Goal: Information Seeking & Learning: Compare options

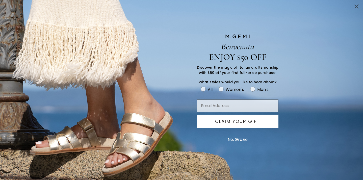
click at [357, 7] on circle "Close dialog" at bounding box center [356, 6] width 8 height 8
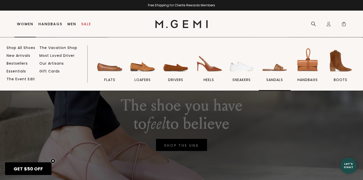
click at [274, 69] on img at bounding box center [274, 61] width 28 height 28
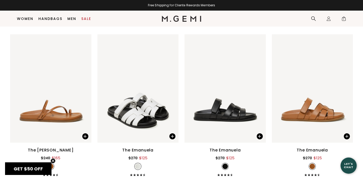
scroll to position [1322, 0]
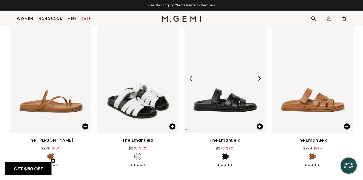
click at [218, 97] on img at bounding box center [224, 78] width 81 height 108
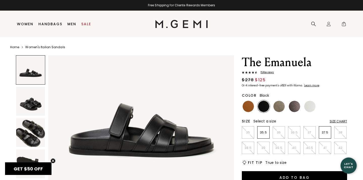
scroll to position [38, 0]
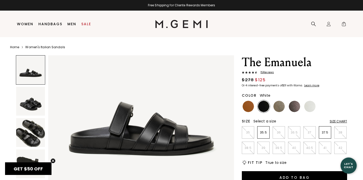
click at [307, 106] on img at bounding box center [309, 106] width 11 height 11
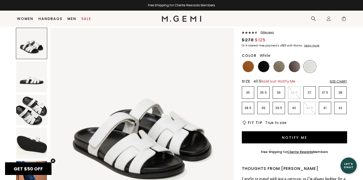
scroll to position [28, 0]
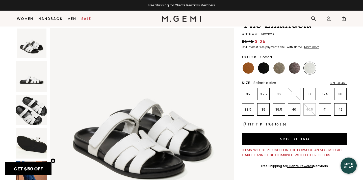
click at [297, 68] on img at bounding box center [294, 67] width 11 height 11
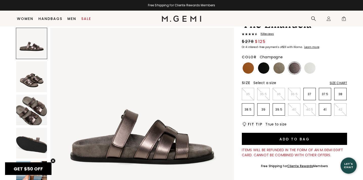
click at [282, 66] on img at bounding box center [278, 67] width 11 height 11
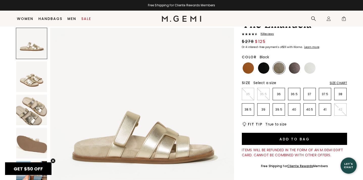
click at [264, 66] on img at bounding box center [263, 67] width 11 height 11
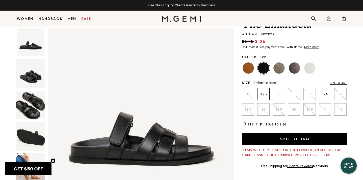
click at [249, 66] on img at bounding box center [247, 67] width 11 height 11
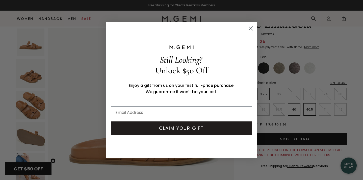
click at [252, 30] on icon "Close dialog" at bounding box center [250, 28] width 9 height 9
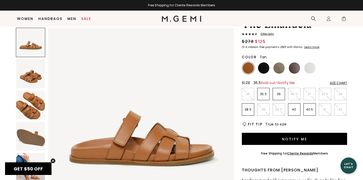
click at [298, 97] on li "36.5" at bounding box center [294, 94] width 12 height 12
click at [36, 74] on img at bounding box center [30, 73] width 29 height 29
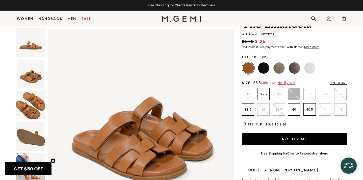
scroll to position [191, 0]
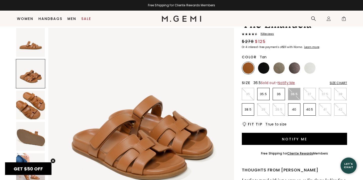
click at [33, 100] on img at bounding box center [30, 105] width 29 height 29
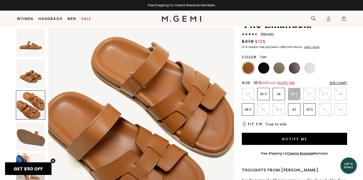
click at [31, 126] on img at bounding box center [30, 136] width 29 height 29
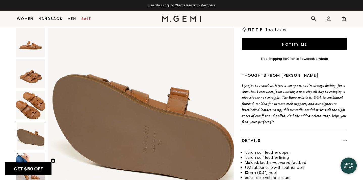
scroll to position [144, 0]
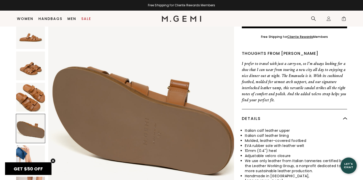
click at [29, 154] on img at bounding box center [30, 159] width 29 height 29
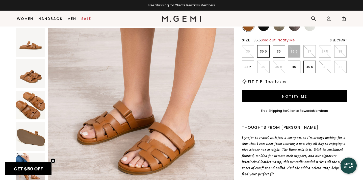
scroll to position [49, 0]
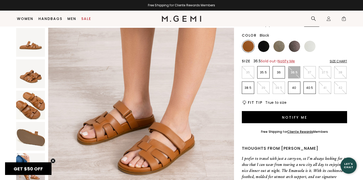
click at [266, 46] on img at bounding box center [263, 46] width 11 height 11
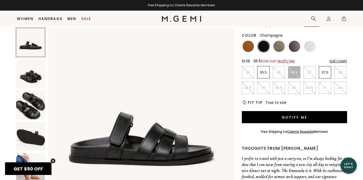
click at [282, 46] on img at bounding box center [278, 46] width 11 height 11
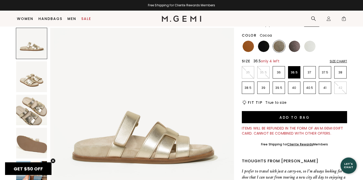
click at [292, 47] on img at bounding box center [294, 46] width 11 height 11
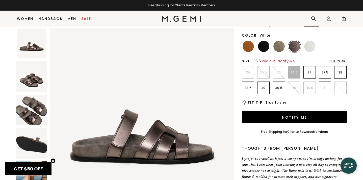
click at [312, 46] on img at bounding box center [309, 46] width 11 height 11
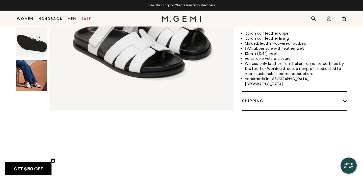
scroll to position [242, 0]
click at [31, 77] on img at bounding box center [31, 75] width 31 height 31
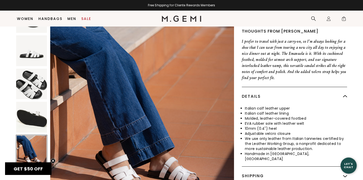
scroll to position [0, 0]
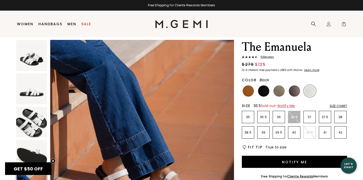
click at [262, 91] on img at bounding box center [263, 90] width 11 height 11
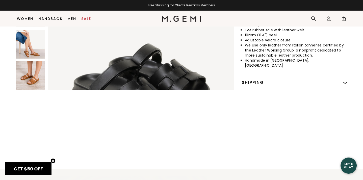
click at [31, 77] on img at bounding box center [30, 75] width 29 height 29
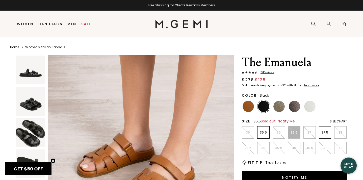
click at [267, 106] on img at bounding box center [263, 106] width 11 height 11
click at [30, 132] on img at bounding box center [30, 132] width 29 height 29
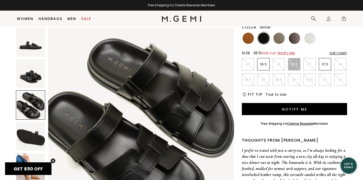
click at [310, 36] on img at bounding box center [309, 38] width 11 height 11
